Goal: Information Seeking & Learning: Learn about a topic

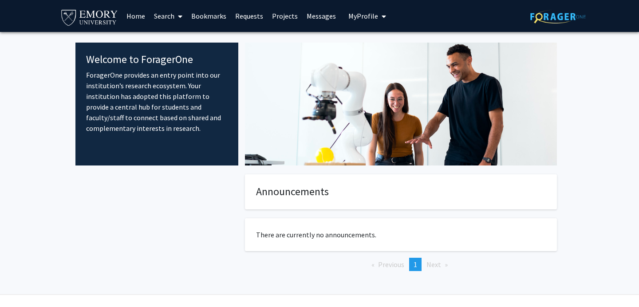
click at [282, 21] on link "Projects" at bounding box center [285, 15] width 35 height 31
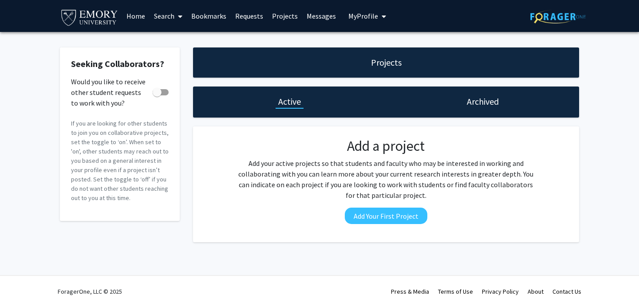
click at [170, 14] on link "Search" at bounding box center [168, 15] width 37 height 31
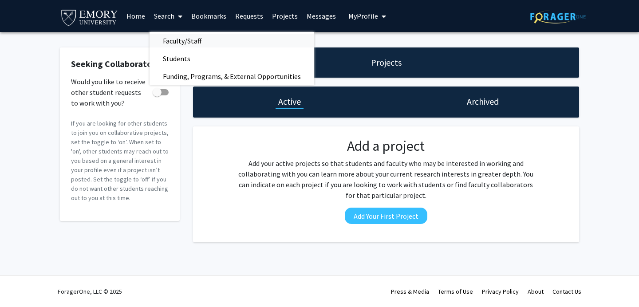
click at [176, 41] on span "Faculty/Staff" at bounding box center [182, 41] width 65 height 18
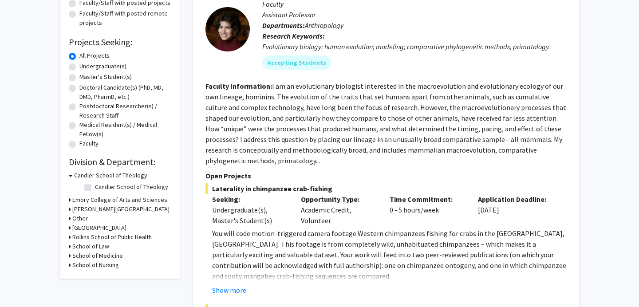
scroll to position [114, 0]
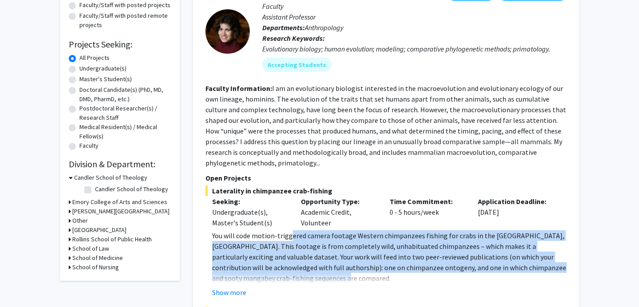
drag, startPoint x: 288, startPoint y: 235, endPoint x: 308, endPoint y: 276, distance: 45.1
click at [308, 276] on p "You will code motion-triggered camera footage Western chimpanzees fishing for c…" at bounding box center [389, 256] width 355 height 53
click at [230, 293] on button "Show more" at bounding box center [229, 292] width 34 height 11
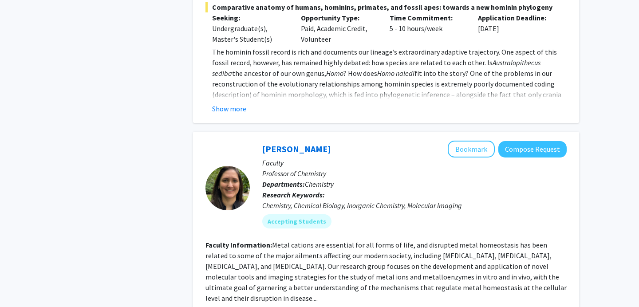
scroll to position [697, 0]
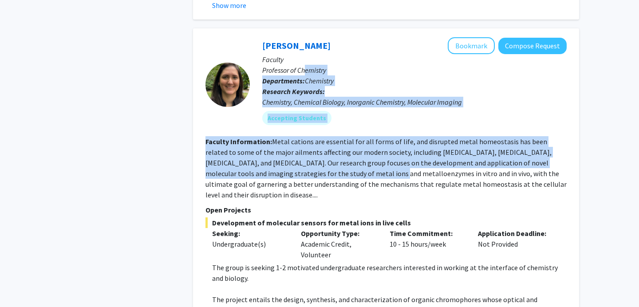
drag, startPoint x: 307, startPoint y: 71, endPoint x: 314, endPoint y: 177, distance: 106.7
click at [314, 177] on fg-search-faculty "[PERSON_NAME] Bookmark Compose Request Faculty Professor of Chemistry Departmen…" at bounding box center [385, 183] width 361 height 292
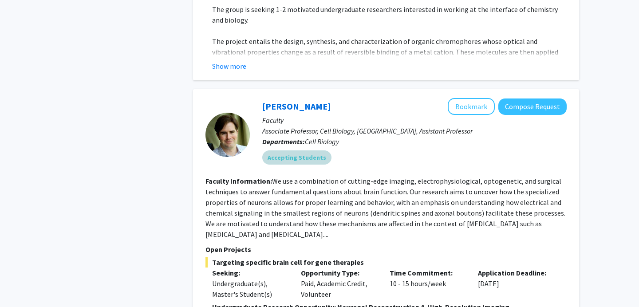
scroll to position [955, 0]
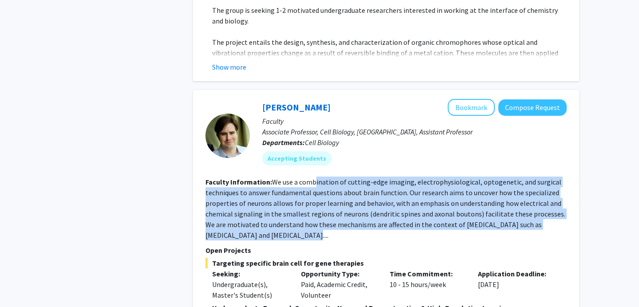
drag, startPoint x: 315, startPoint y: 173, endPoint x: 362, endPoint y: 220, distance: 66.8
click at [362, 220] on section "Faculty Information: We use a combination of cutting-edge imaging, electrophysi…" at bounding box center [385, 209] width 361 height 64
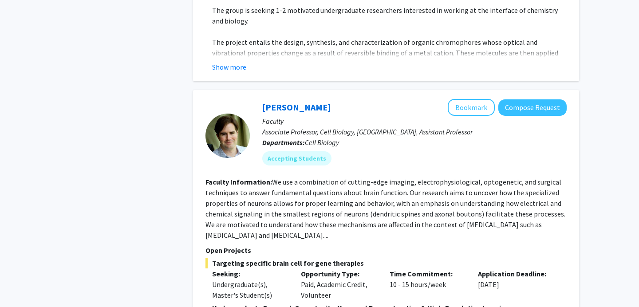
click at [349, 245] on p "Open Projects" at bounding box center [385, 250] width 361 height 11
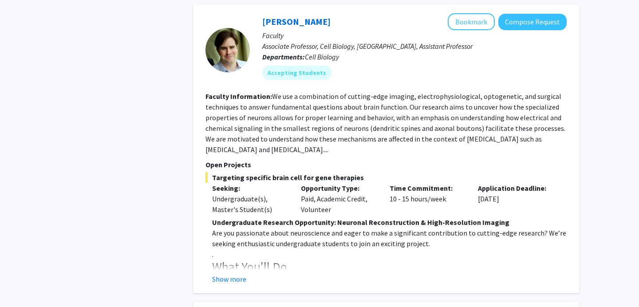
scroll to position [1040, 0]
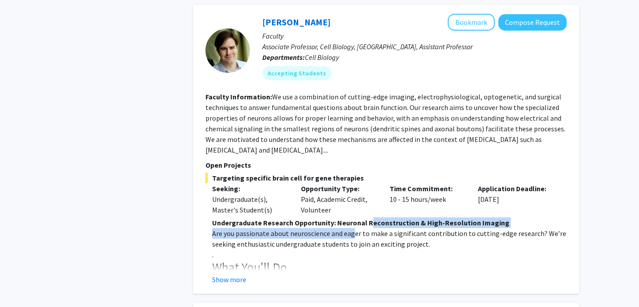
drag, startPoint x: 352, startPoint y: 218, endPoint x: 367, endPoint y: 212, distance: 15.9
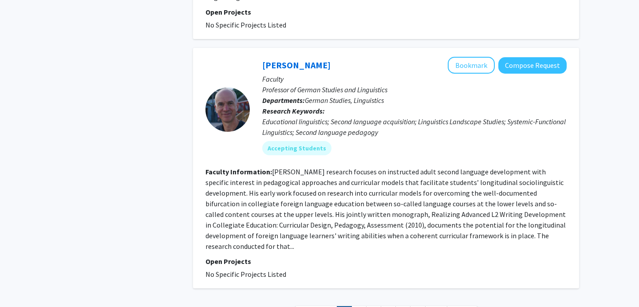
scroll to position [2913, 0]
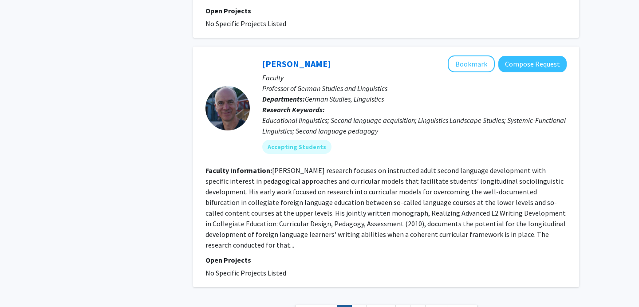
click at [361, 305] on link "2" at bounding box center [358, 313] width 15 height 16
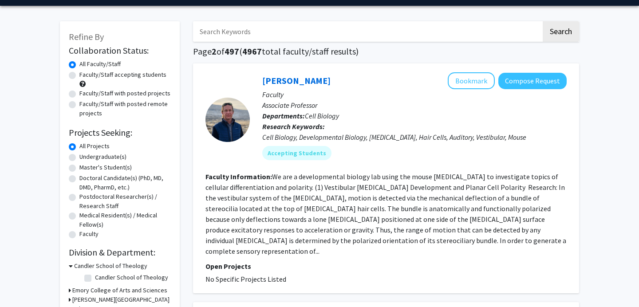
scroll to position [25, 0]
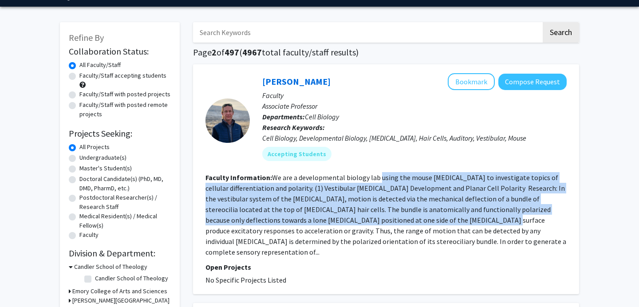
drag, startPoint x: 379, startPoint y: 178, endPoint x: 413, endPoint y: 224, distance: 57.1
click at [413, 224] on fg-read-more "We are a developmental biology lab using the mouse [MEDICAL_DATA] to investigat…" at bounding box center [385, 214] width 361 height 83
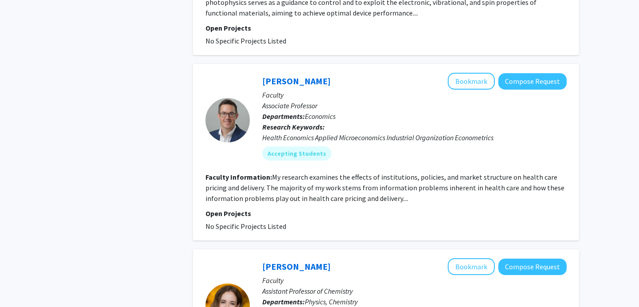
scroll to position [508, 0]
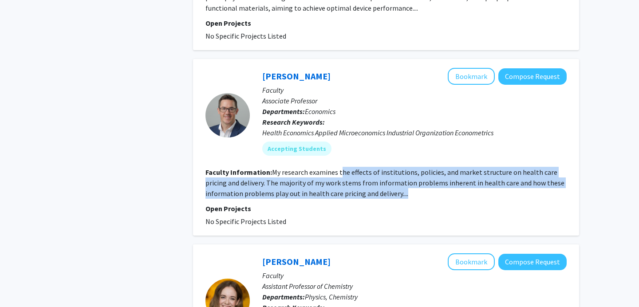
drag, startPoint x: 339, startPoint y: 162, endPoint x: 392, endPoint y: 188, distance: 59.5
click at [392, 188] on fg-search-faculty "[PERSON_NAME] Bookmark Compose Request Faculty Associate Professor Departments:…" at bounding box center [385, 147] width 361 height 159
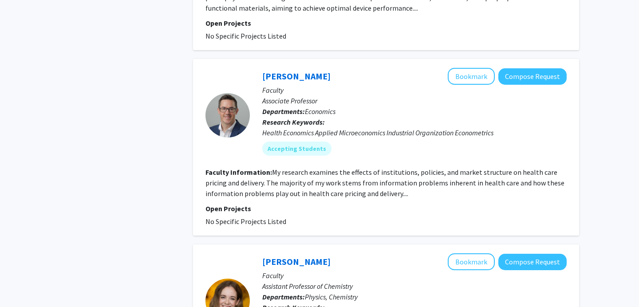
click at [392, 174] on fg-read-more "My research examines the effects of institutions, policies, and market structur…" at bounding box center [384, 183] width 359 height 30
drag, startPoint x: 390, startPoint y: 173, endPoint x: 411, endPoint y: 177, distance: 21.9
click at [411, 177] on section "Faculty Information: My research examines the effects of institutions, policies…" at bounding box center [385, 183] width 361 height 32
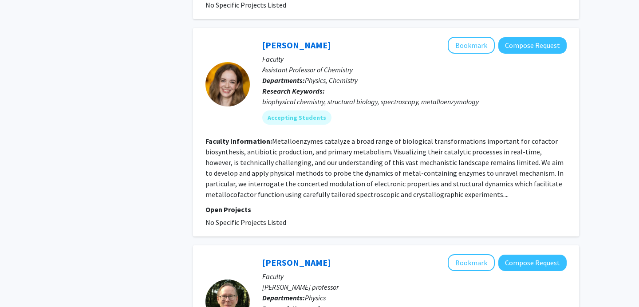
scroll to position [750, 0]
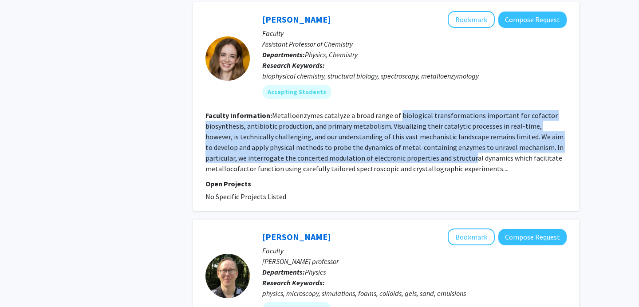
drag, startPoint x: 397, startPoint y: 106, endPoint x: 424, endPoint y: 150, distance: 51.1
click at [424, 150] on fg-read-more "Metalloenzymes catalyze a broad range of biological transformations important f…" at bounding box center [384, 142] width 358 height 62
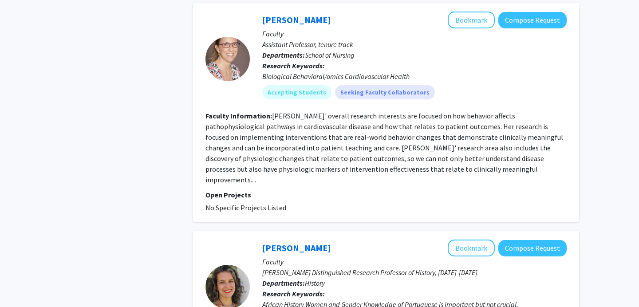
scroll to position [1131, 0]
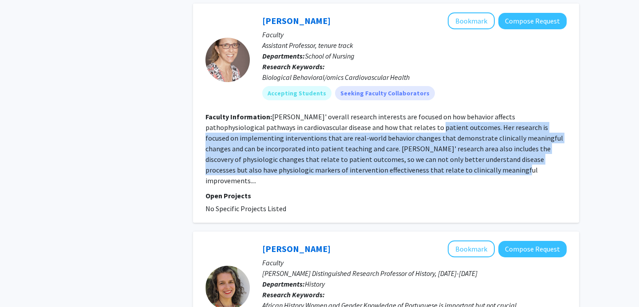
drag, startPoint x: 392, startPoint y: 118, endPoint x: 411, endPoint y: 159, distance: 45.5
click at [411, 159] on fg-read-more "[PERSON_NAME]' overall research interests are focused on how behavior affects p…" at bounding box center [384, 148] width 358 height 73
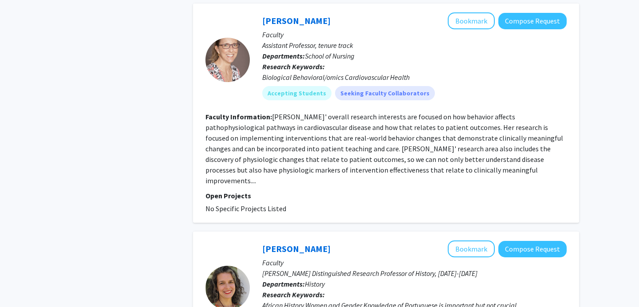
click at [432, 155] on fg-read-more "[PERSON_NAME]' overall research interests are focused on how behavior affects p…" at bounding box center [384, 148] width 358 height 73
drag, startPoint x: 438, startPoint y: 159, endPoint x: 386, endPoint y: 159, distance: 51.5
click at [386, 159] on fg-read-more "[PERSON_NAME]' overall research interests are focused on how behavior affects p…" at bounding box center [384, 148] width 358 height 73
drag, startPoint x: 386, startPoint y: 159, endPoint x: 450, endPoint y: 157, distance: 64.4
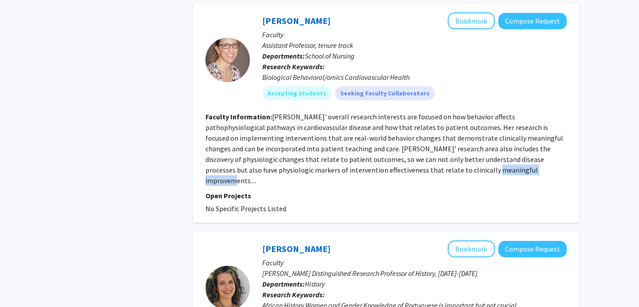
click at [451, 158] on section "Faculty Information: [PERSON_NAME]' overall research interests are focused on h…" at bounding box center [385, 148] width 361 height 75
click at [431, 133] on fg-read-more "[PERSON_NAME]' overall research interests are focused on how behavior affects p…" at bounding box center [384, 148] width 358 height 73
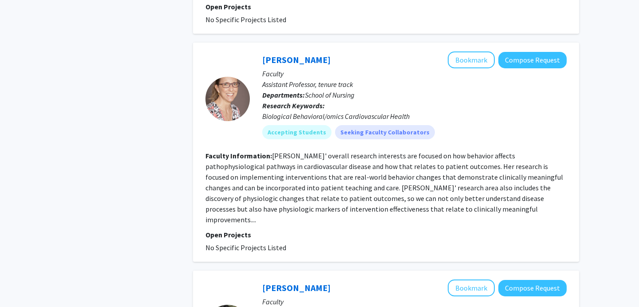
scroll to position [1091, 0]
click at [306, 69] on p "Faculty" at bounding box center [414, 74] width 304 height 11
click at [268, 55] on link "[PERSON_NAME]" at bounding box center [296, 60] width 68 height 11
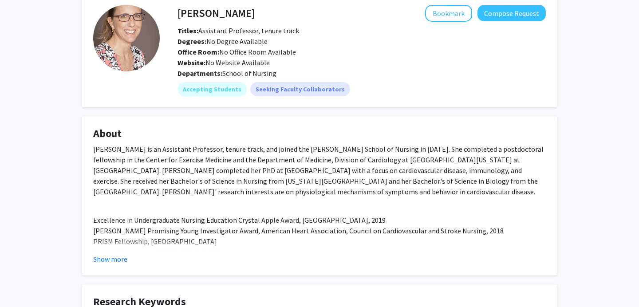
scroll to position [44, 0]
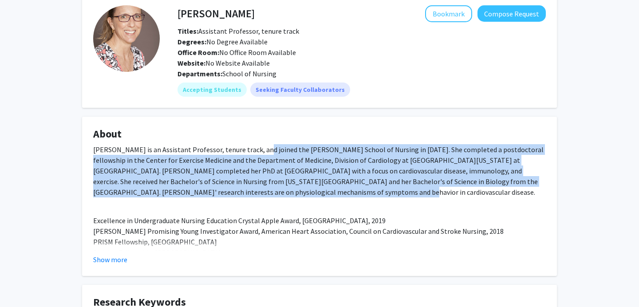
drag, startPoint x: 252, startPoint y: 152, endPoint x: 300, endPoint y: 193, distance: 63.3
click at [300, 192] on div "[PERSON_NAME] is an Assistant Professor, tenure track, and joined the [PERSON_N…" at bounding box center [319, 266] width 453 height 245
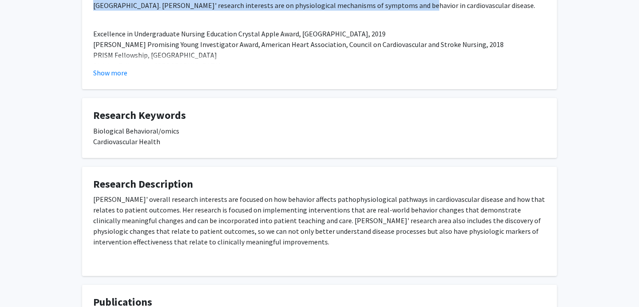
scroll to position [233, 0]
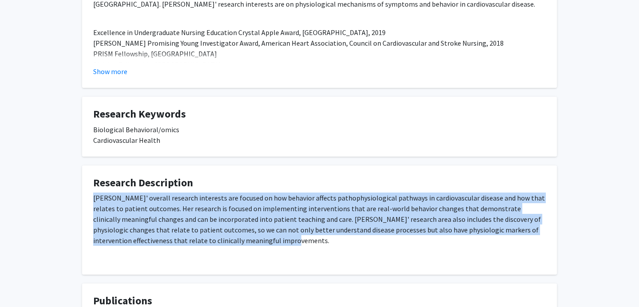
drag, startPoint x: 300, startPoint y: 193, endPoint x: 315, endPoint y: 236, distance: 46.0
click at [315, 236] on div "[PERSON_NAME]' overall research interests are focused on how behavior affects p…" at bounding box center [319, 228] width 453 height 71
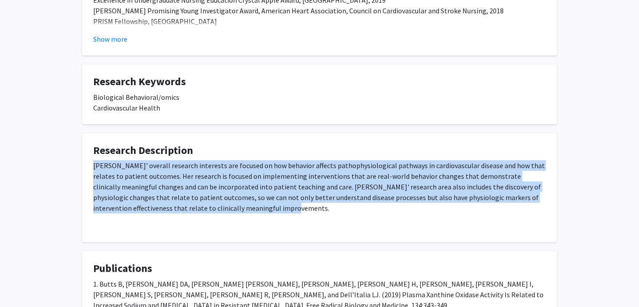
scroll to position [32, 0]
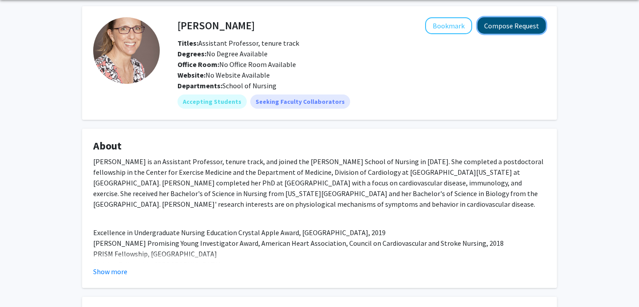
click at [498, 30] on button "Compose Request" at bounding box center [511, 25] width 68 height 16
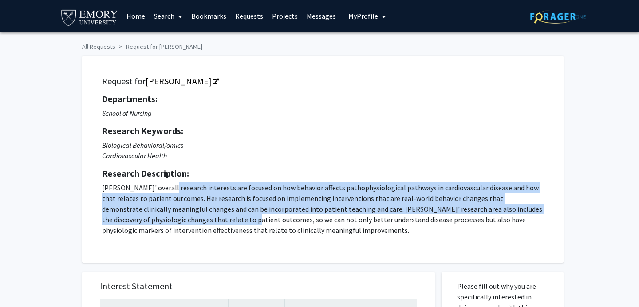
drag, startPoint x: 161, startPoint y: 192, endPoint x: 195, endPoint y: 223, distance: 46.2
click at [195, 223] on p "[PERSON_NAME]' overall research interests are focused on how behavior affects p…" at bounding box center [323, 208] width 442 height 53
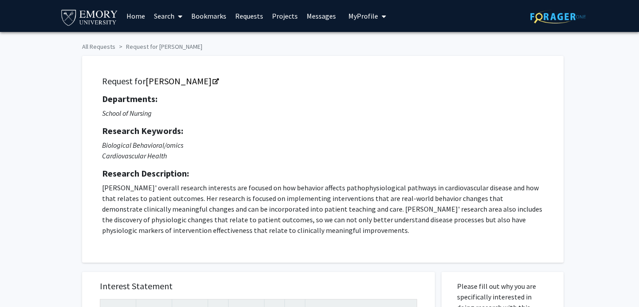
click at [217, 200] on p "[PERSON_NAME]' overall research interests are focused on how behavior affects p…" at bounding box center [323, 208] width 442 height 53
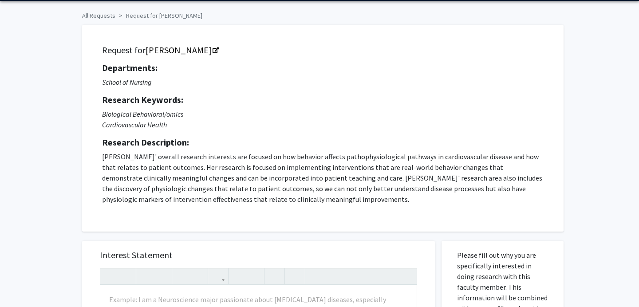
scroll to position [32, 0]
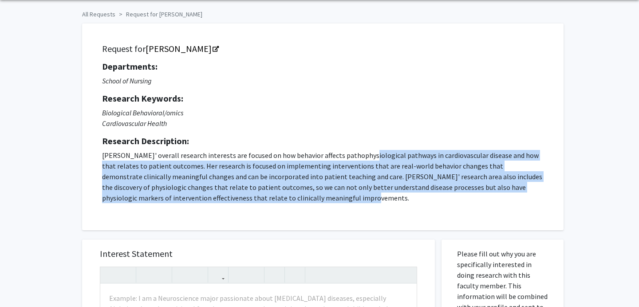
drag, startPoint x: 357, startPoint y: 157, endPoint x: 375, endPoint y: 198, distance: 44.9
click at [375, 198] on p "[PERSON_NAME]' overall research interests are focused on how behavior affects p…" at bounding box center [323, 176] width 442 height 53
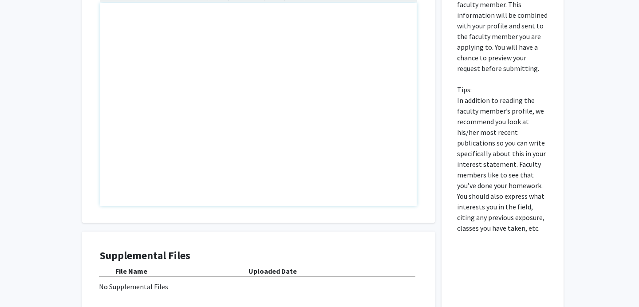
scroll to position [229, 0]
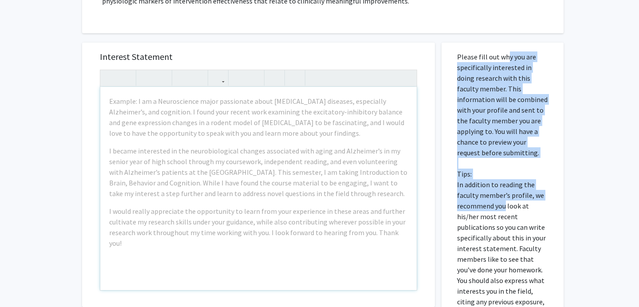
drag, startPoint x: 502, startPoint y: 60, endPoint x: 504, endPoint y: 205, distance: 145.1
click at [505, 205] on p "Please fill out why you are specifically interested in doing research with this…" at bounding box center [502, 184] width 91 height 266
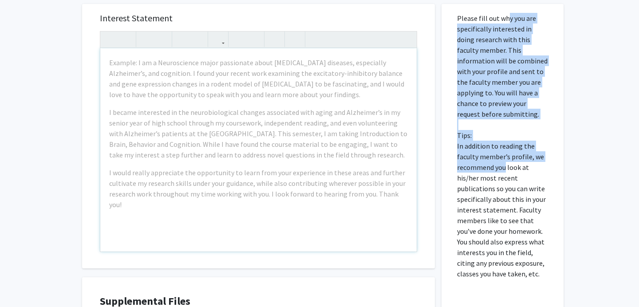
scroll to position [269, 0]
click at [513, 118] on p "Please fill out why you are specifically interested in doing research with this…" at bounding box center [502, 145] width 91 height 266
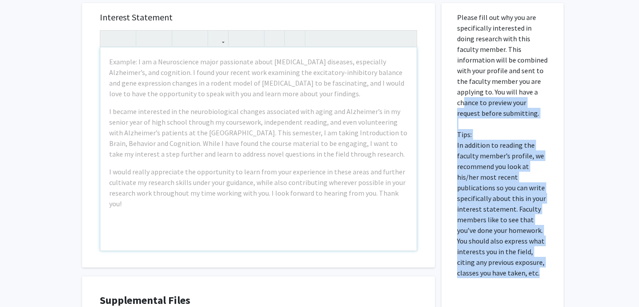
drag, startPoint x: 504, startPoint y: 87, endPoint x: 525, endPoint y: 268, distance: 182.7
click at [525, 268] on p "Please fill out why you are specifically interested in doing research with this…" at bounding box center [502, 145] width 91 height 266
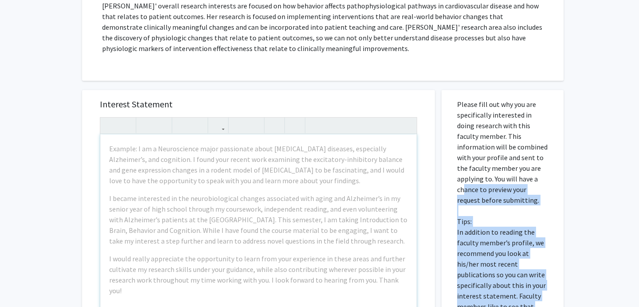
scroll to position [0, 0]
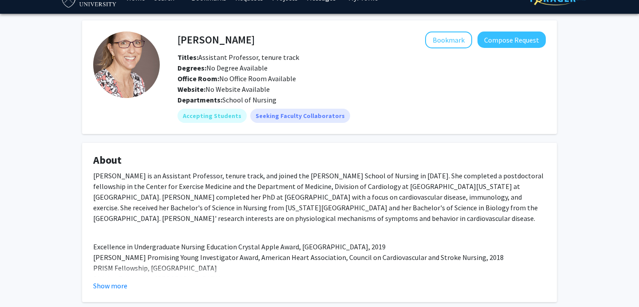
scroll to position [16, 0]
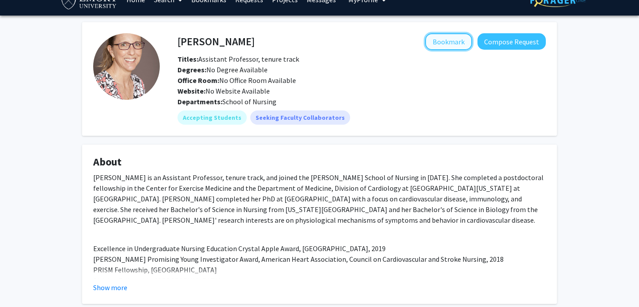
click at [450, 46] on button "Bookmark" at bounding box center [448, 41] width 47 height 17
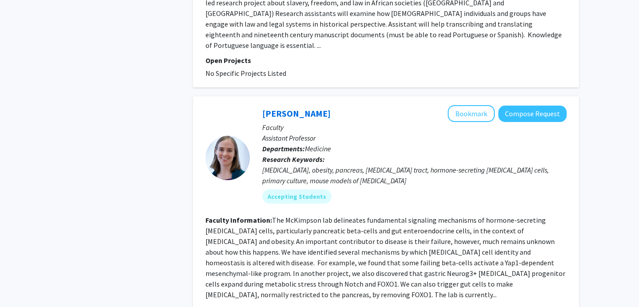
scroll to position [1483, 0]
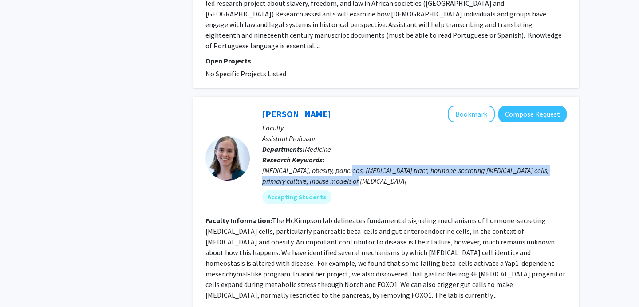
drag, startPoint x: 349, startPoint y: 136, endPoint x: 389, endPoint y: 151, distance: 43.1
click at [389, 165] on div "[MEDICAL_DATA], obesity, pancreas, [MEDICAL_DATA] tract, hormone-secreting [MED…" at bounding box center [414, 175] width 304 height 21
click at [468, 106] on button "Bookmark" at bounding box center [471, 114] width 47 height 17
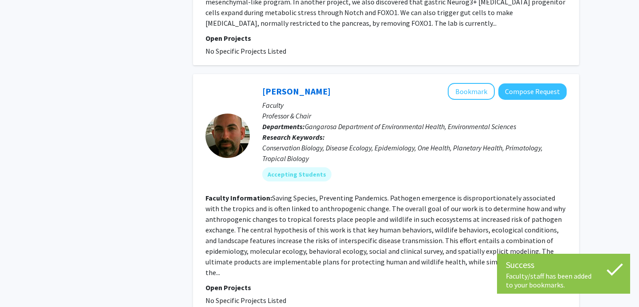
scroll to position [1755, 0]
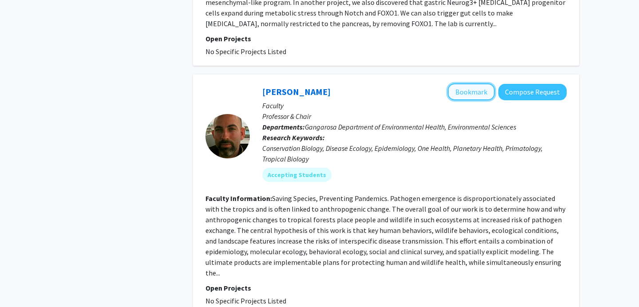
click at [467, 83] on button "Bookmark" at bounding box center [471, 91] width 47 height 17
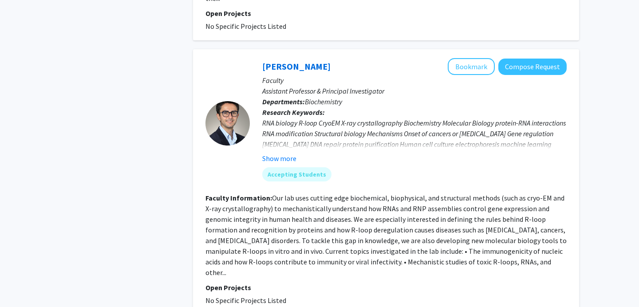
scroll to position [2028, 0]
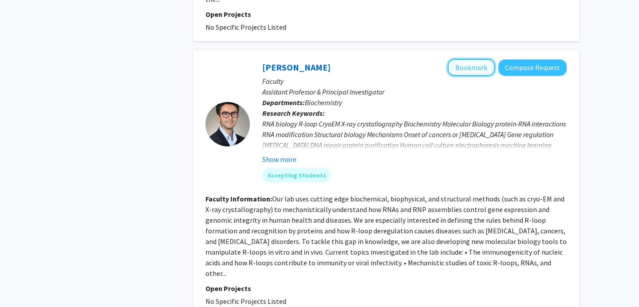
click at [470, 59] on button "Bookmark" at bounding box center [471, 67] width 47 height 17
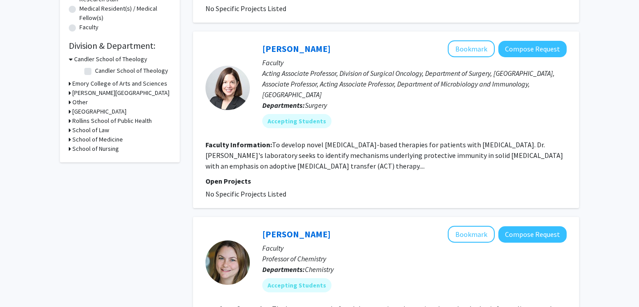
scroll to position [230, 0]
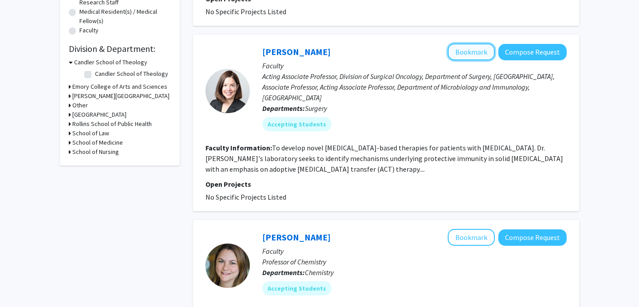
click at [473, 43] on button "Bookmark" at bounding box center [471, 51] width 47 height 17
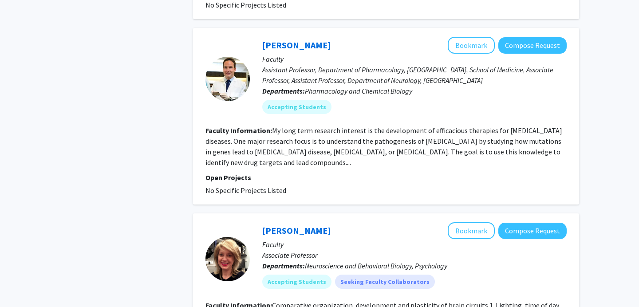
scroll to position [602, 0]
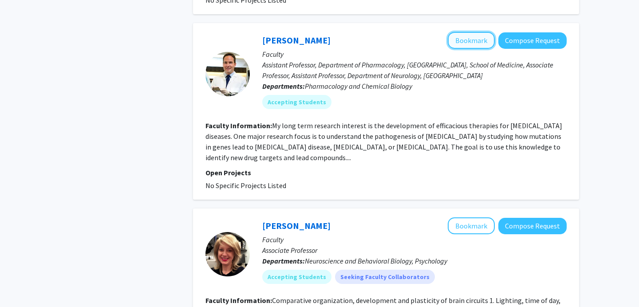
click at [458, 32] on button "Bookmark" at bounding box center [471, 40] width 47 height 17
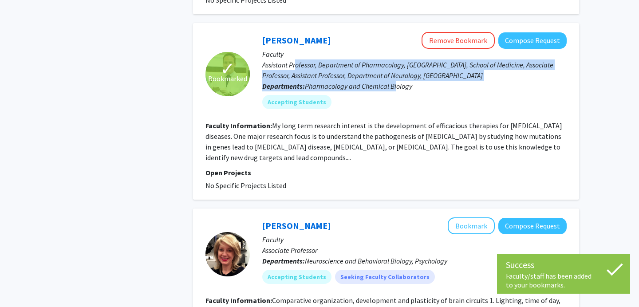
drag, startPoint x: 296, startPoint y: 52, endPoint x: 398, endPoint y: 72, distance: 104.1
click at [398, 72] on div "[PERSON_NAME] Remove Bookmark Compose Request Faculty Assistant Professor, Depa…" at bounding box center [408, 74] width 317 height 84
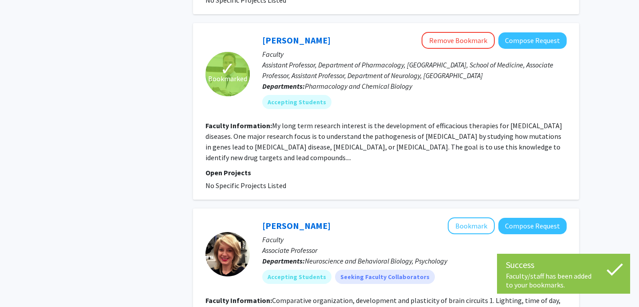
click at [353, 126] on fg-read-more "My long term research interest is the development of efficacious therapies for …" at bounding box center [383, 141] width 357 height 41
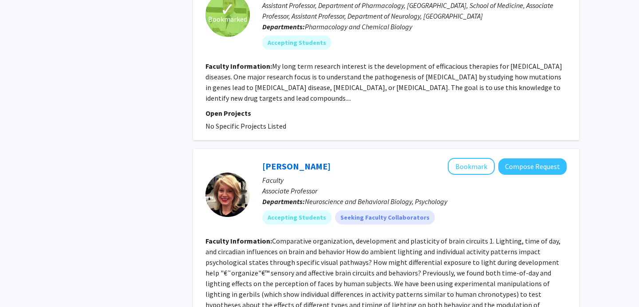
scroll to position [683, 0]
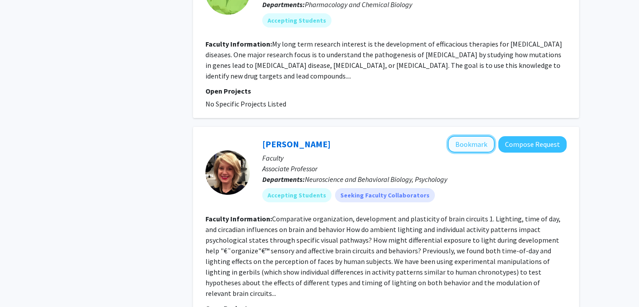
click at [470, 138] on button "Bookmark" at bounding box center [471, 144] width 47 height 17
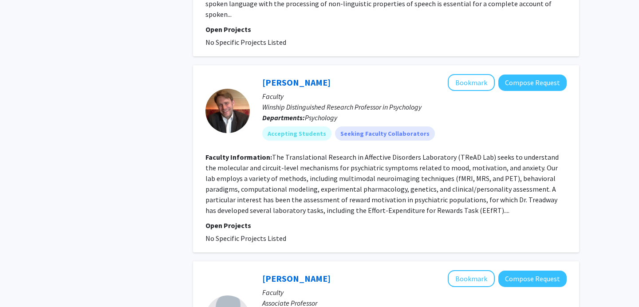
scroll to position [1572, 0]
click at [474, 75] on button "Bookmark" at bounding box center [471, 83] width 47 height 17
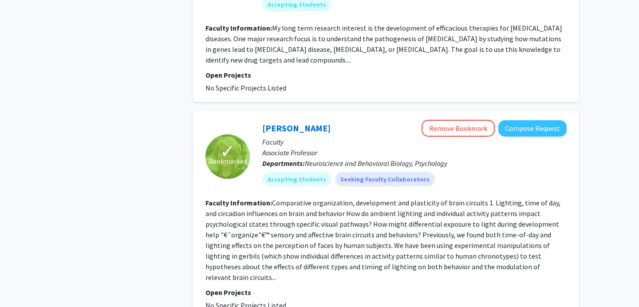
scroll to position [698, 0]
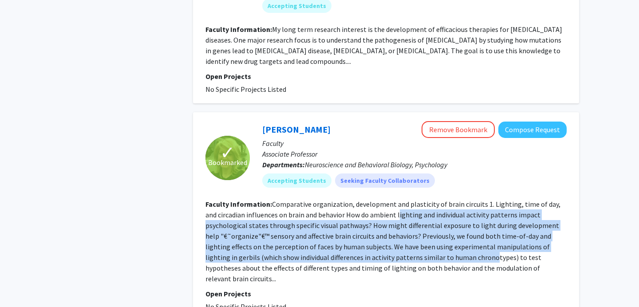
drag, startPoint x: 385, startPoint y: 201, endPoint x: 436, endPoint y: 249, distance: 70.0
click at [436, 250] on fg-read-more "Comparative organization, development and plasticity of brain circuits 1. Light…" at bounding box center [382, 241] width 355 height 83
click at [436, 249] on fg-read-more "Comparative organization, development and plasticity of brain circuits 1. Light…" at bounding box center [382, 241] width 355 height 83
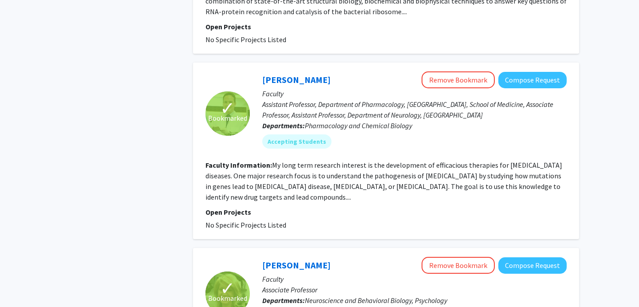
scroll to position [562, 0]
drag, startPoint x: 382, startPoint y: 158, endPoint x: 410, endPoint y: 187, distance: 40.2
click at [410, 187] on section "Faculty Information: My long term research interest is the development of effic…" at bounding box center [385, 181] width 361 height 43
click at [319, 173] on fg-read-more "My long term research interest is the development of efficacious therapies for …" at bounding box center [383, 181] width 357 height 41
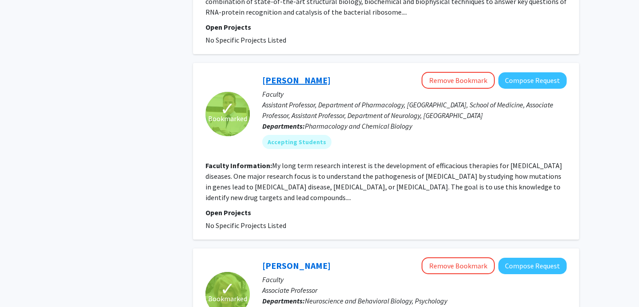
click at [292, 75] on link "[PERSON_NAME]" at bounding box center [296, 80] width 68 height 11
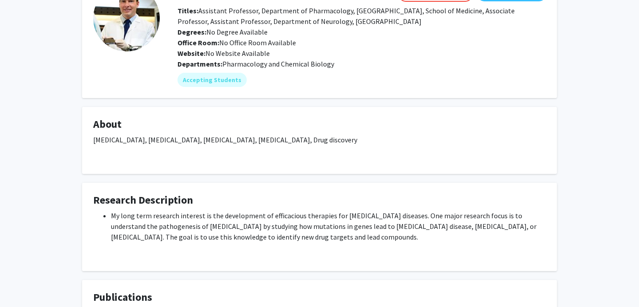
scroll to position [67, 0]
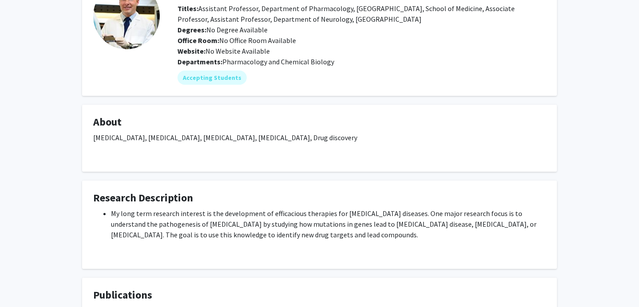
drag, startPoint x: 119, startPoint y: 213, endPoint x: 368, endPoint y: 232, distance: 250.1
click at [368, 232] on li "My long term research interest is the development of efficacious therapies for …" at bounding box center [328, 224] width 435 height 32
click at [329, 217] on li "My long term research interest is the development of efficacious therapies for …" at bounding box center [328, 224] width 435 height 32
drag, startPoint x: 319, startPoint y: 213, endPoint x: 443, endPoint y: 238, distance: 126.5
click at [443, 238] on li "My long term research interest is the development of efficacious therapies for …" at bounding box center [328, 224] width 435 height 32
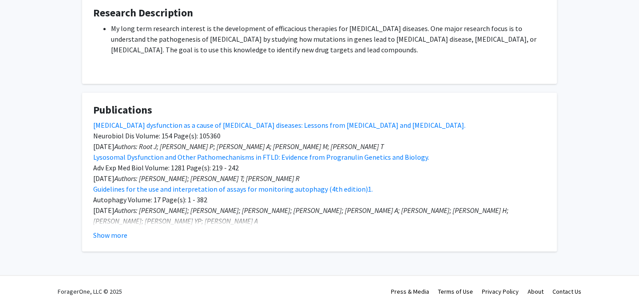
scroll to position [252, 0]
click at [118, 235] on button "Show more" at bounding box center [110, 235] width 34 height 11
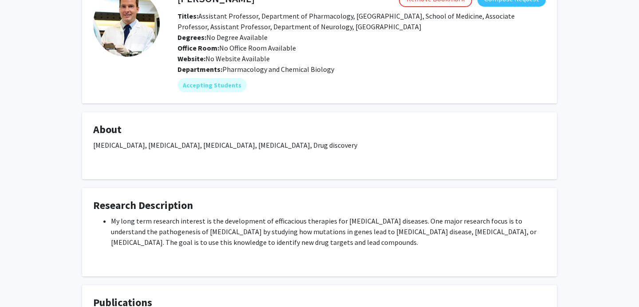
scroll to position [0, 0]
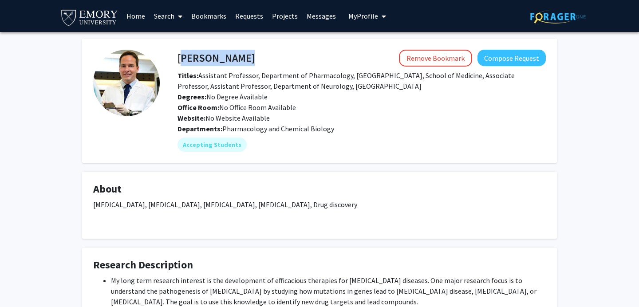
drag, startPoint x: 179, startPoint y: 57, endPoint x: 296, endPoint y: 55, distance: 117.2
click at [297, 56] on div "[PERSON_NAME] Remove Bookmark Compose Request" at bounding box center [362, 58] width 382 height 17
copy h4 "[PERSON_NAME]"
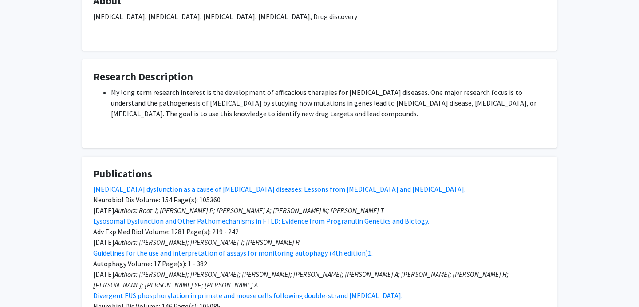
scroll to position [476, 0]
